Goal: Navigation & Orientation: Find specific page/section

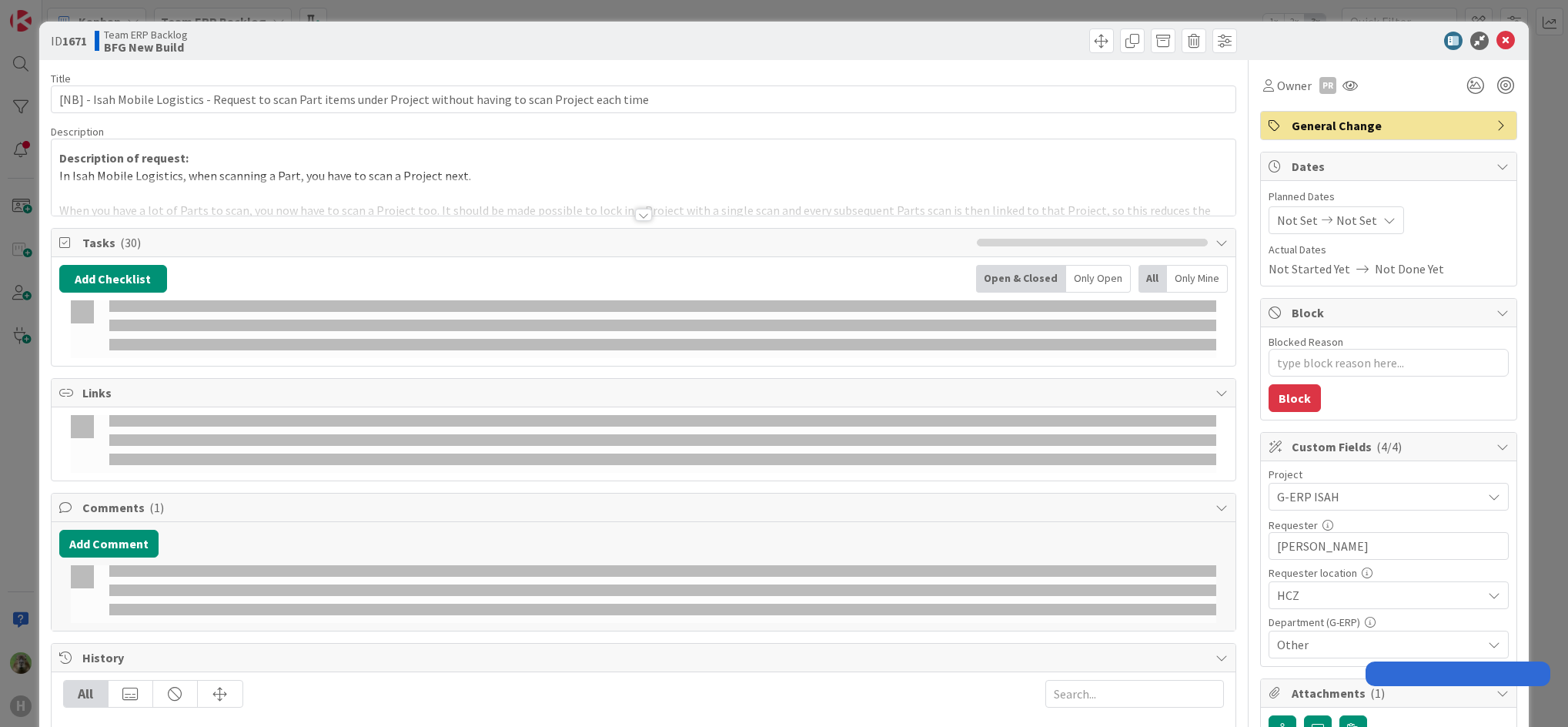
click at [5, 428] on div "ID 1671 Team ERP Backlog BFG New Build Title 112 / 128 [NB] - Isah Mobile Logis…" at bounding box center [784, 364] width 1568 height 727
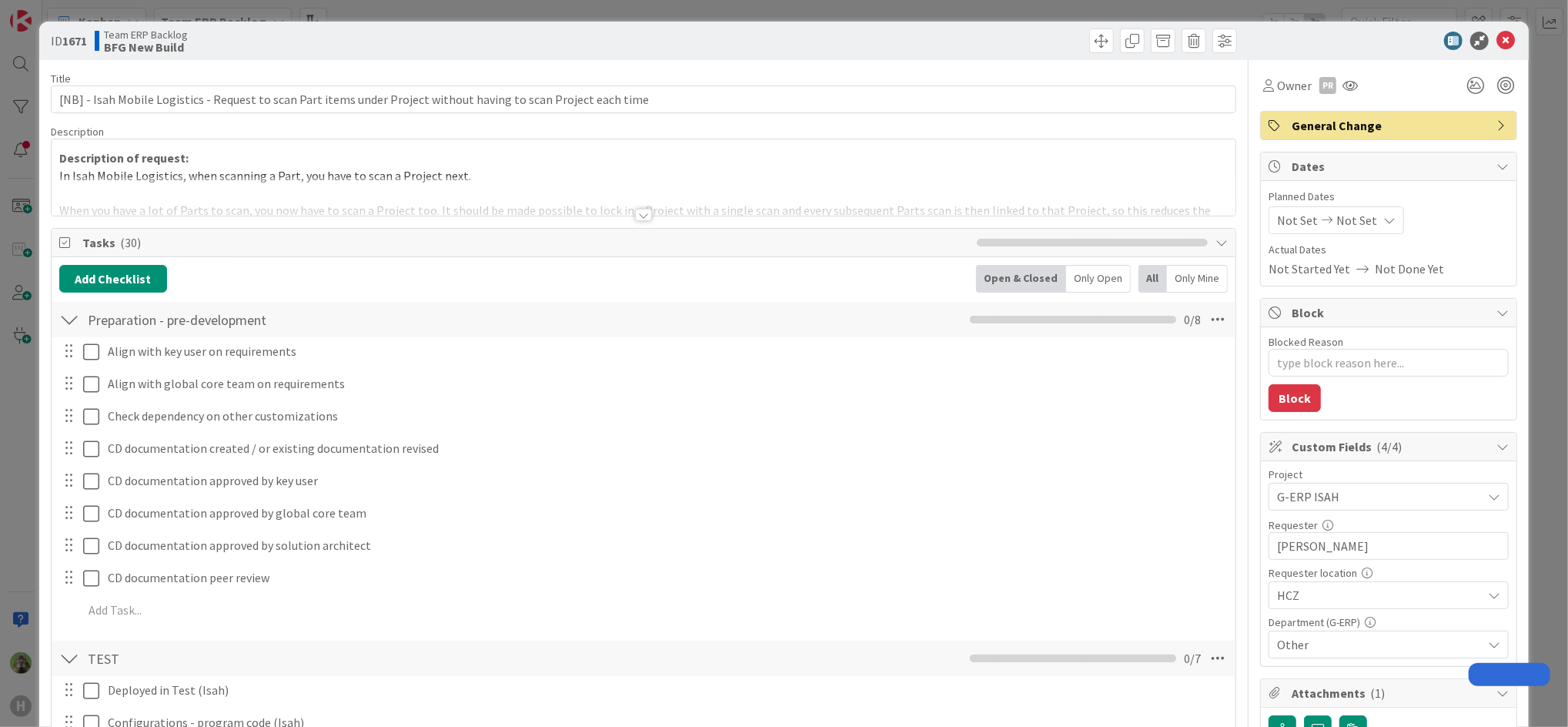
click at [15, 442] on div "ID 1671 Team ERP Backlog BFG New Build Title 112 / 128 [NB] - Isah Mobile Logis…" at bounding box center [784, 364] width 1568 height 727
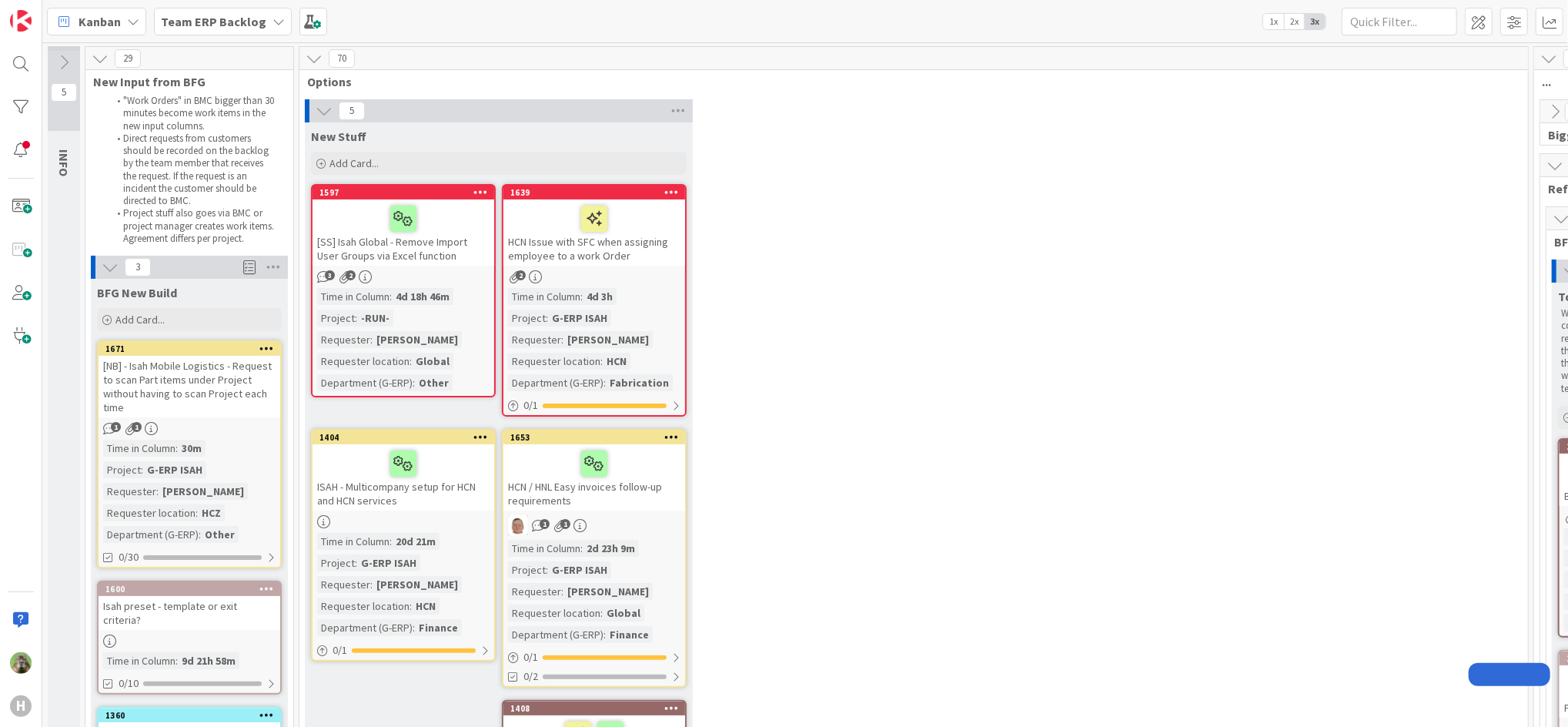
click at [1496, 36] on div "Kanban Team ERP Backlog 1x 2x 3x" at bounding box center [805, 21] width 1526 height 42
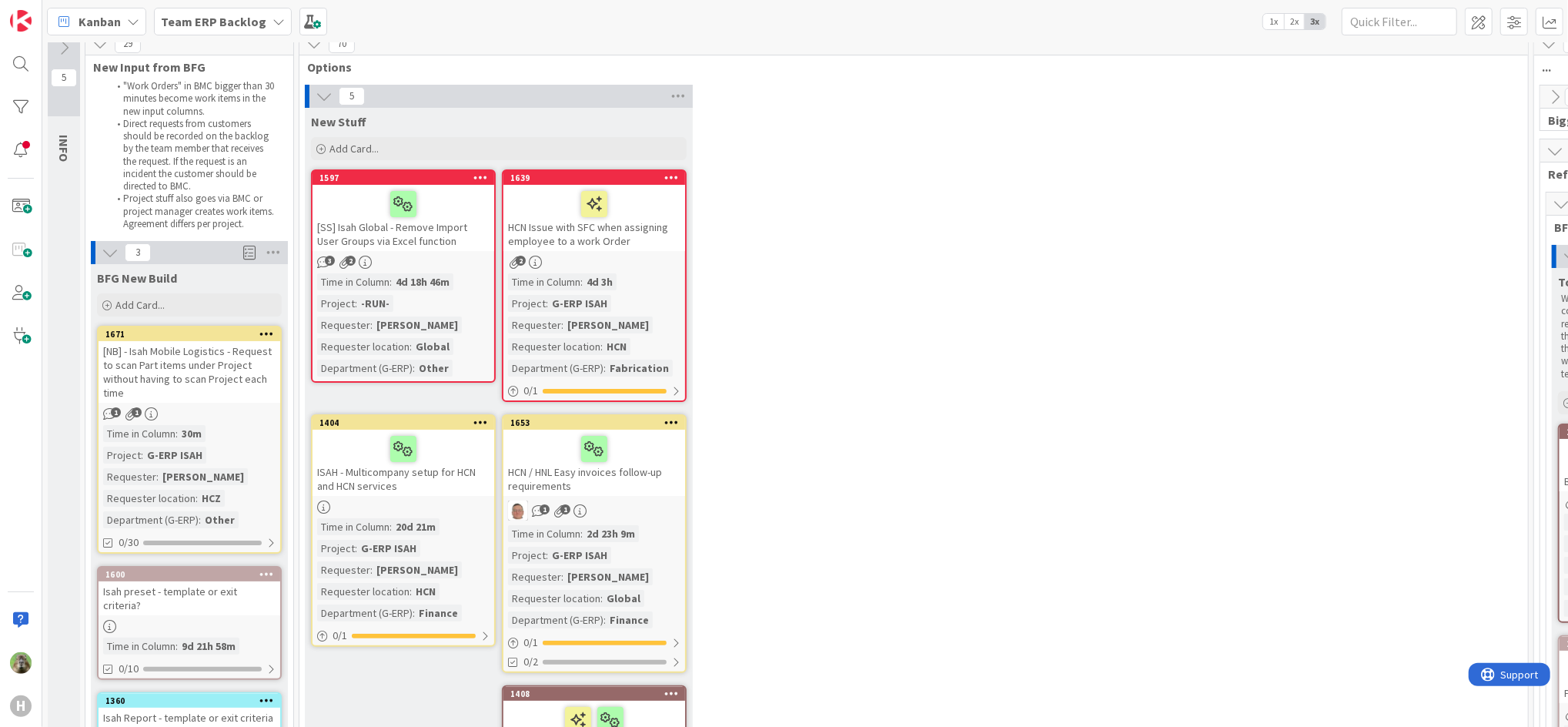
scroll to position [16, 0]
click at [274, 376] on div "[NB] - Isah Mobile Logistics - Request to scan Part items under Project without…" at bounding box center [189, 371] width 182 height 61
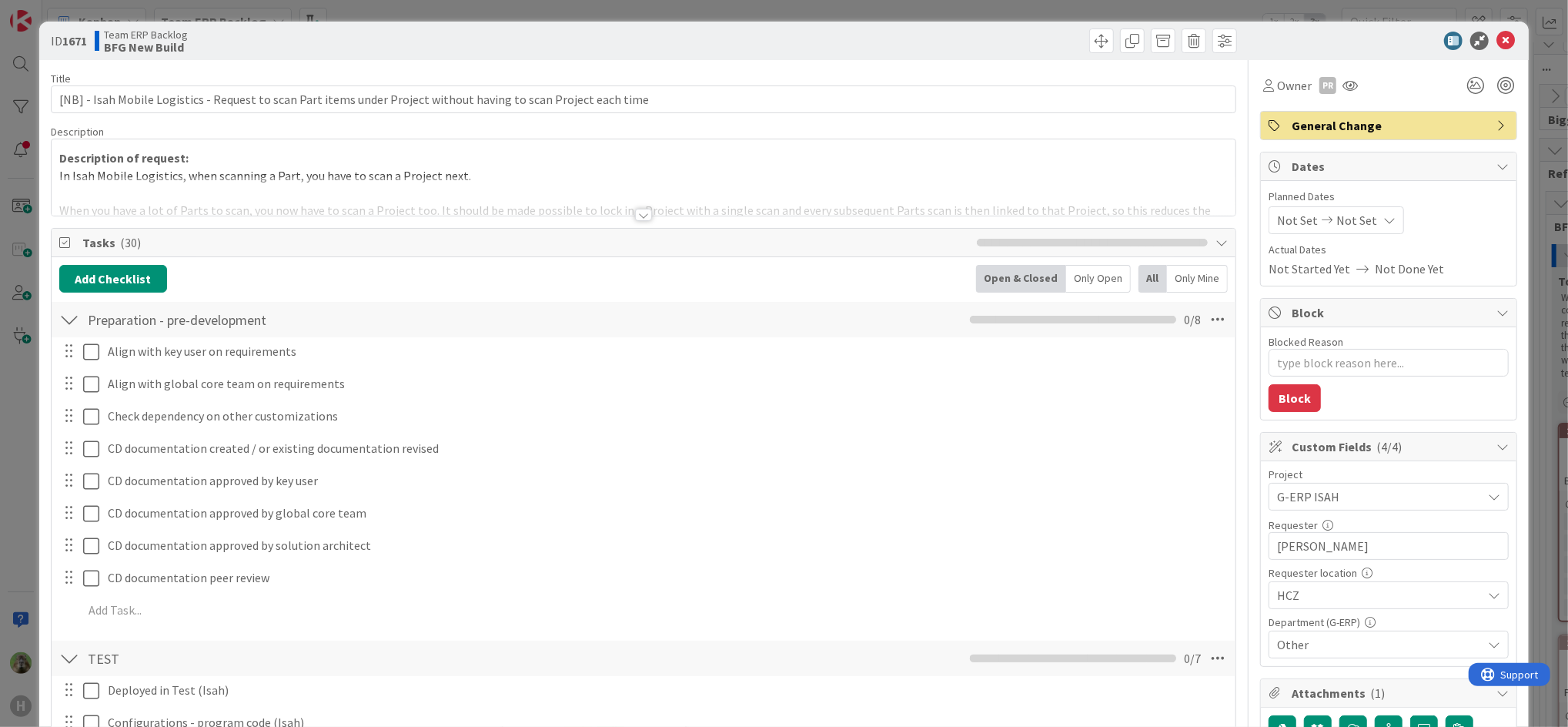
click at [582, 165] on div "Description of request: In Isah Mobile Logistics, when scanning a Part, you hav…" at bounding box center [643, 178] width 1185 height 76
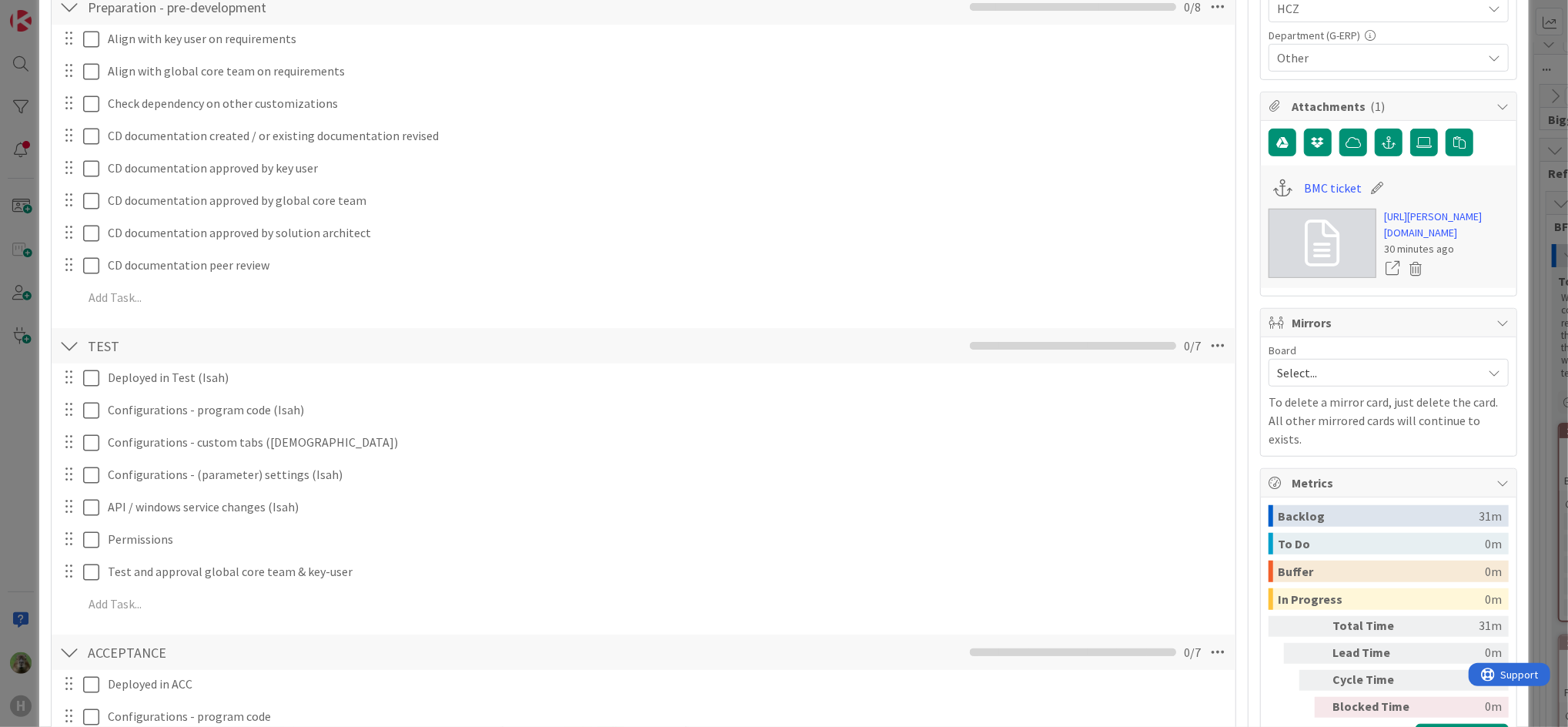
scroll to position [586, 0]
click at [22, 436] on div "ID 1671 Team ERP Backlog BFG New Build Title 112 / 128 [NB] - Isah Mobile Logis…" at bounding box center [784, 364] width 1568 height 727
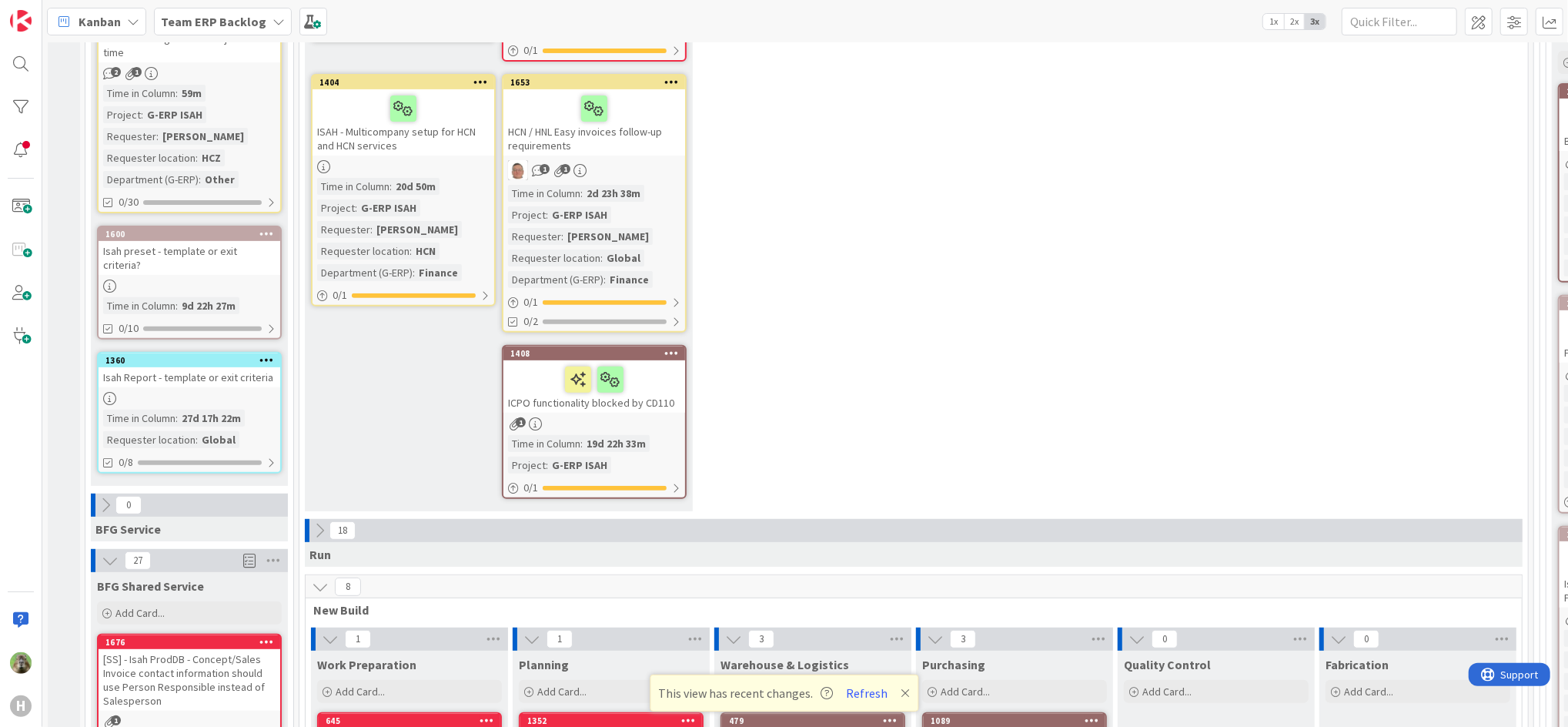
scroll to position [367, 0]
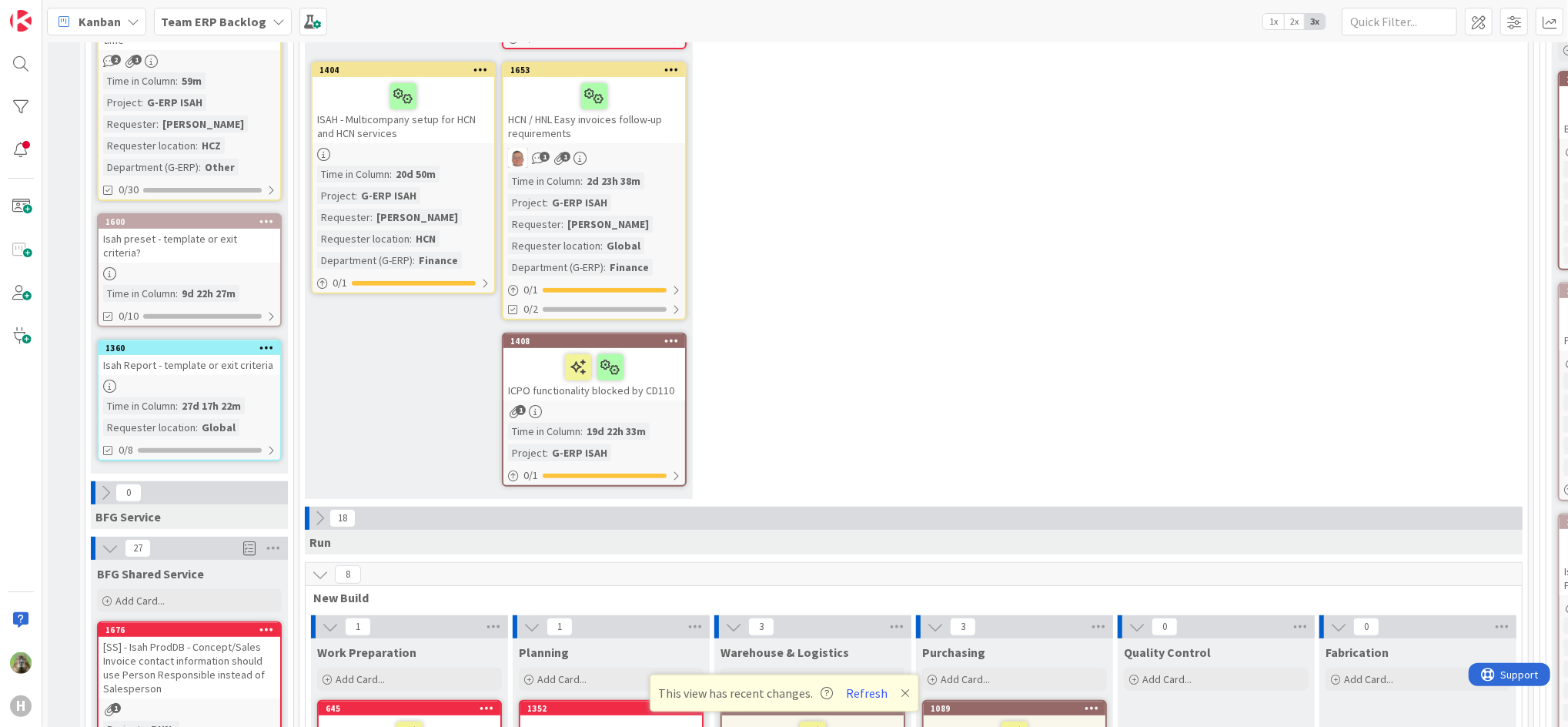
click at [252, 27] on b "Team ERP Backlog" at bounding box center [213, 22] width 105 height 16
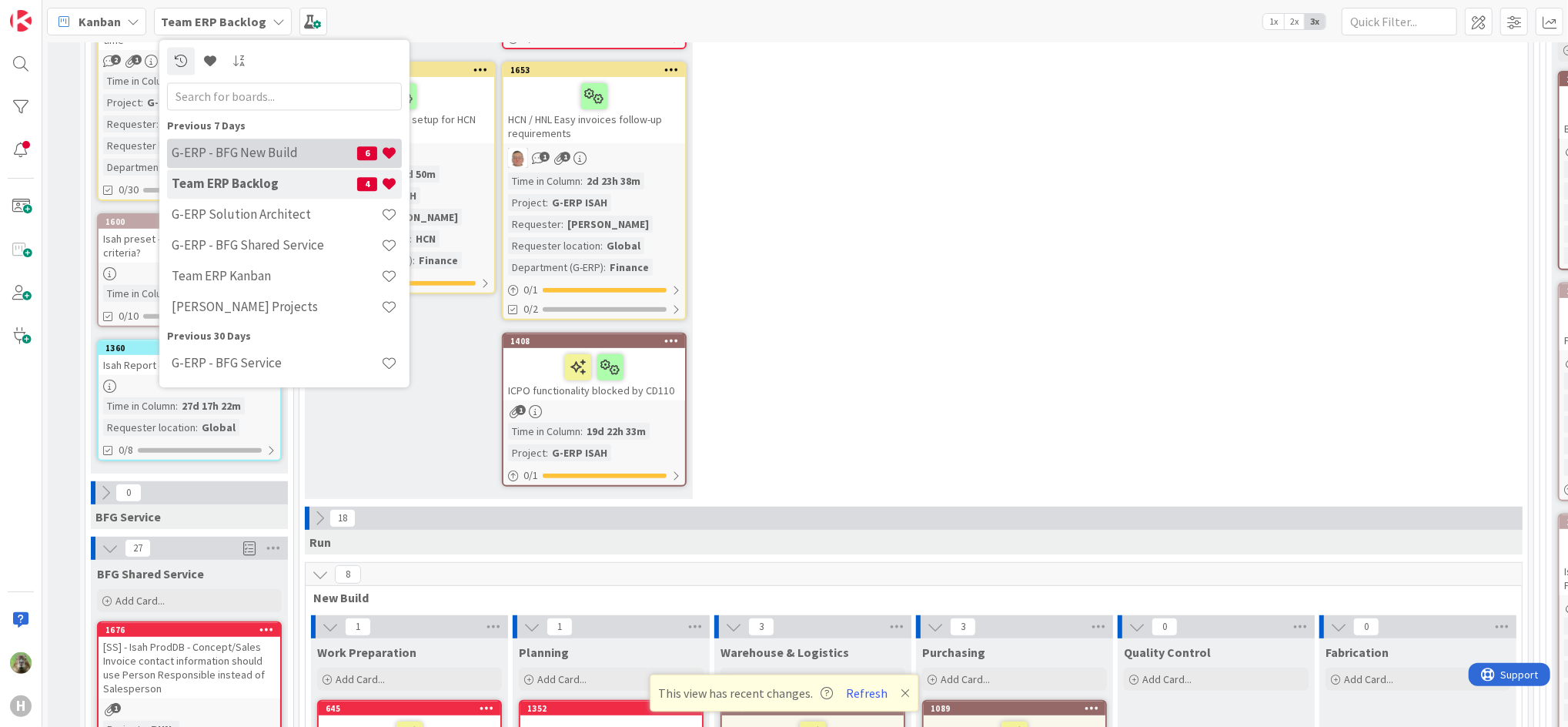
click at [319, 156] on h4 "G-ERP - BFG New Build" at bounding box center [265, 153] width 186 height 16
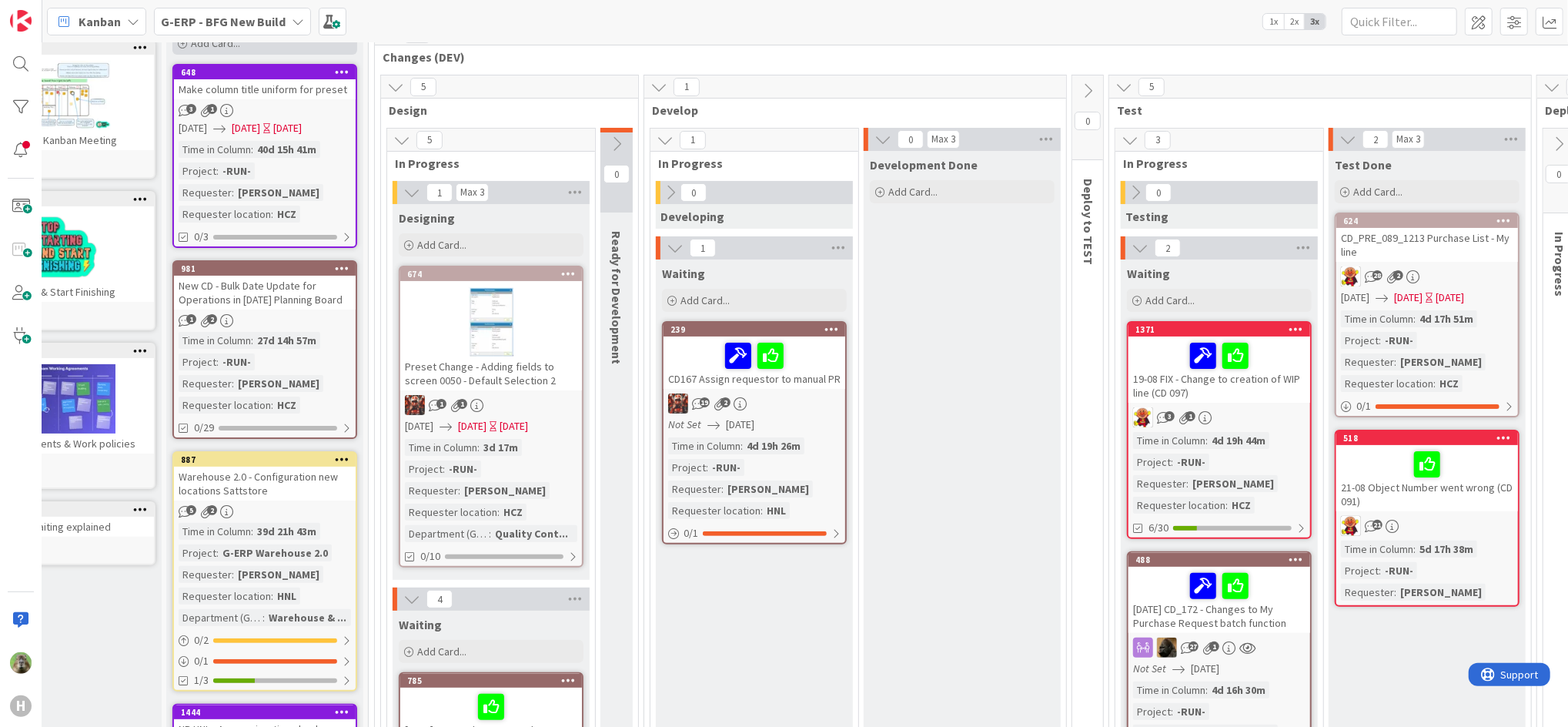
scroll to position [124, 83]
click at [304, 93] on div "Make column title uniform for preset" at bounding box center [265, 89] width 182 height 20
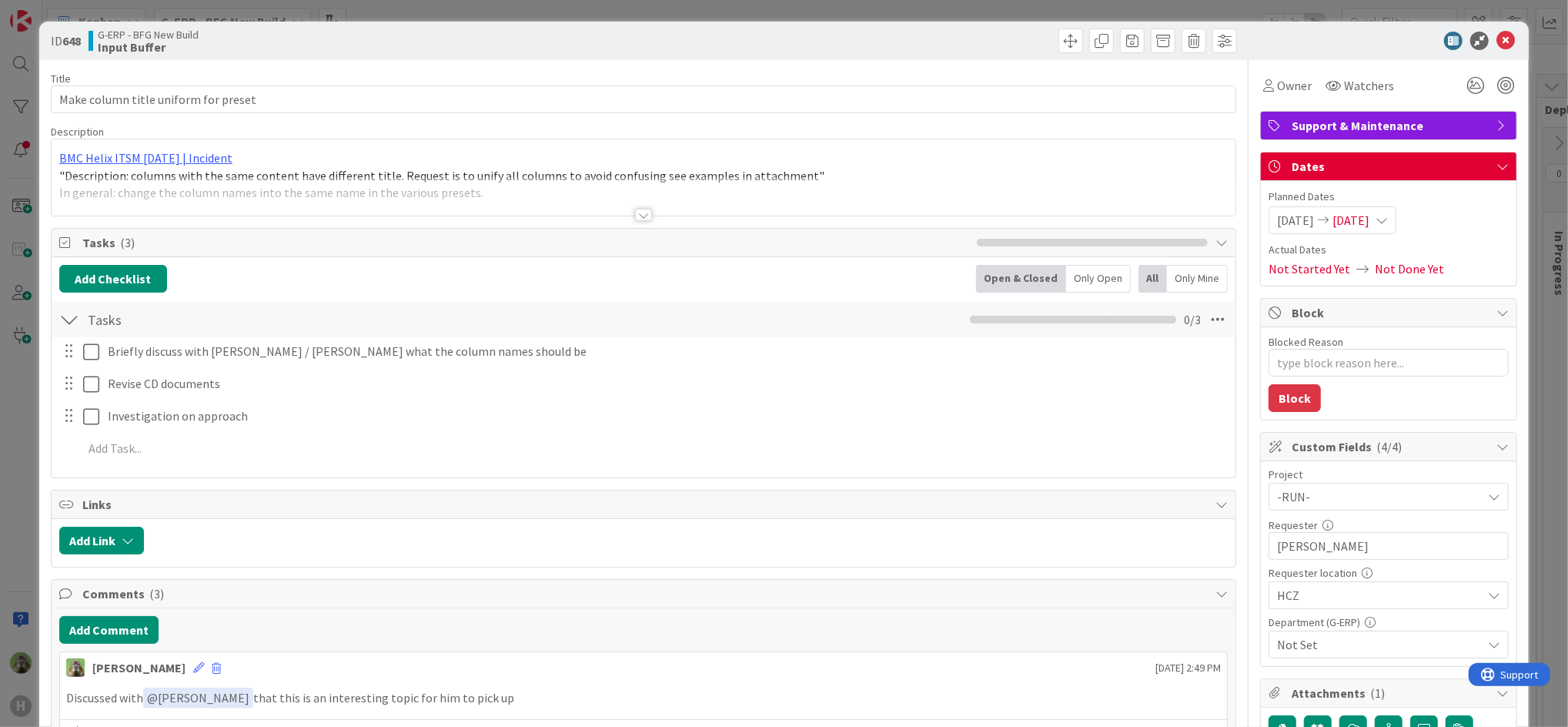
type textarea "x"
click at [23, 419] on div "ID 648 G-ERP - BFG New Build Input Buffer Title 36 / 128 Make column title unif…" at bounding box center [784, 364] width 1568 height 727
